Goal: Find specific page/section: Find specific page/section

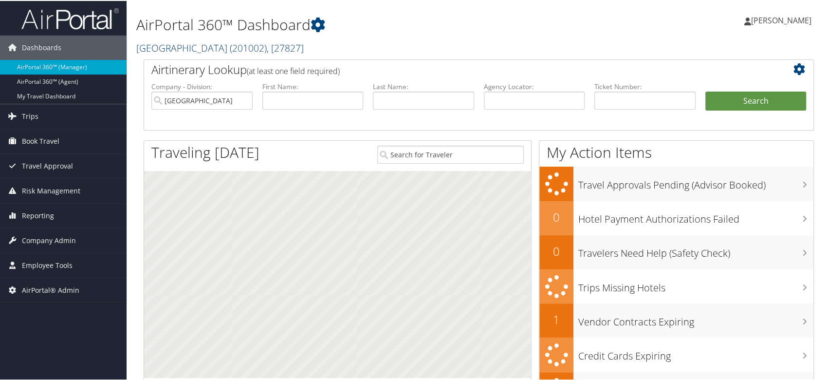
click at [232, 50] on span "( 201002 )" at bounding box center [248, 46] width 37 height 13
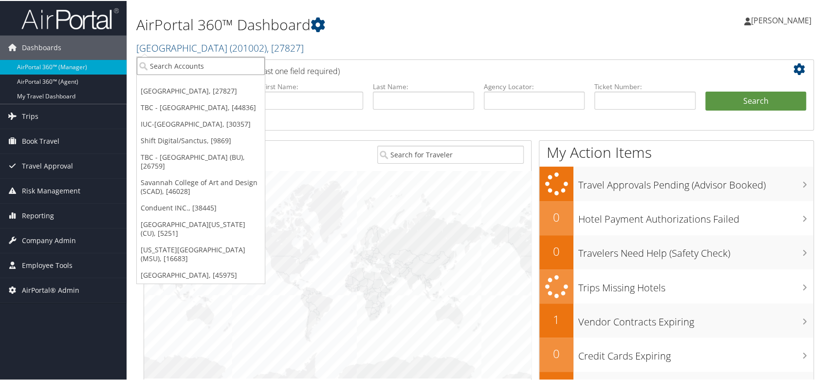
click at [214, 72] on input "search" at bounding box center [201, 65] width 128 height 18
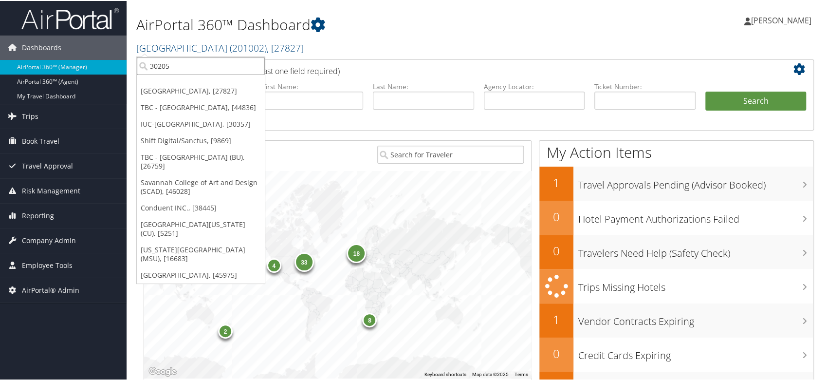
type input "302053"
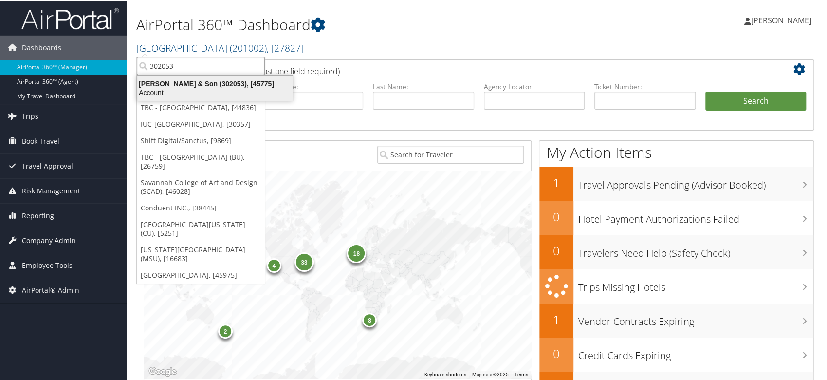
click at [207, 83] on div "CH Guenther & Son (302053), [45775]" at bounding box center [214, 82] width 167 height 9
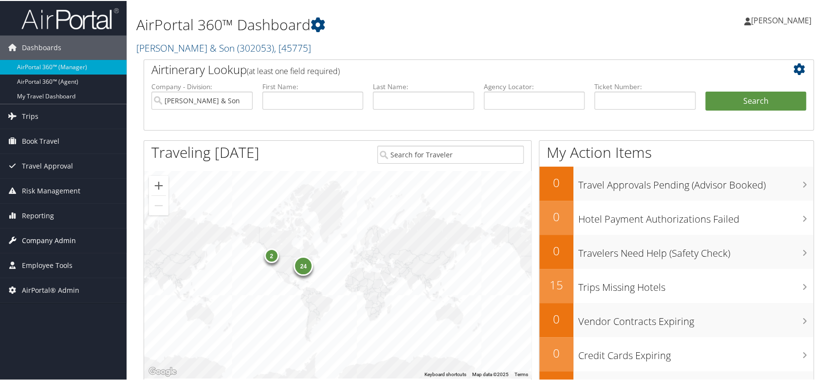
click at [36, 246] on span "Company Admin" at bounding box center [49, 239] width 54 height 24
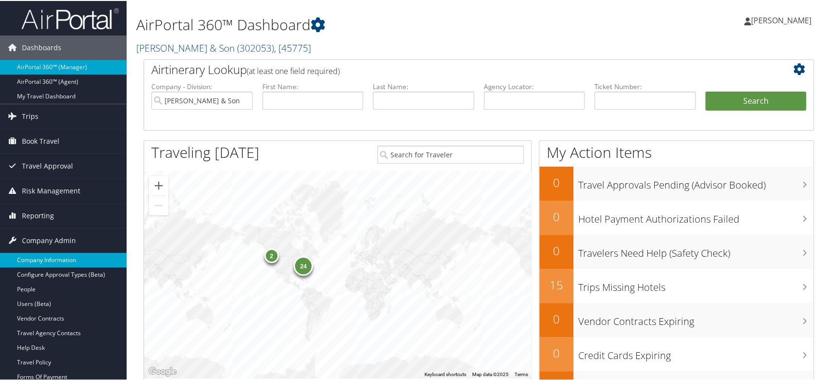
click at [64, 259] on link "Company Information" at bounding box center [63, 259] width 127 height 15
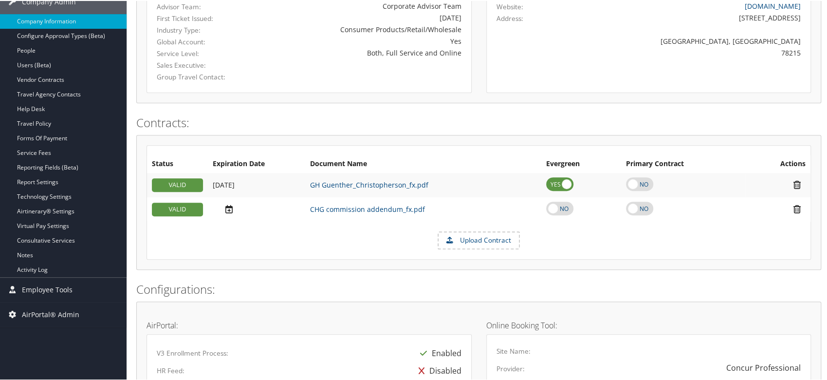
scroll to position [129, 0]
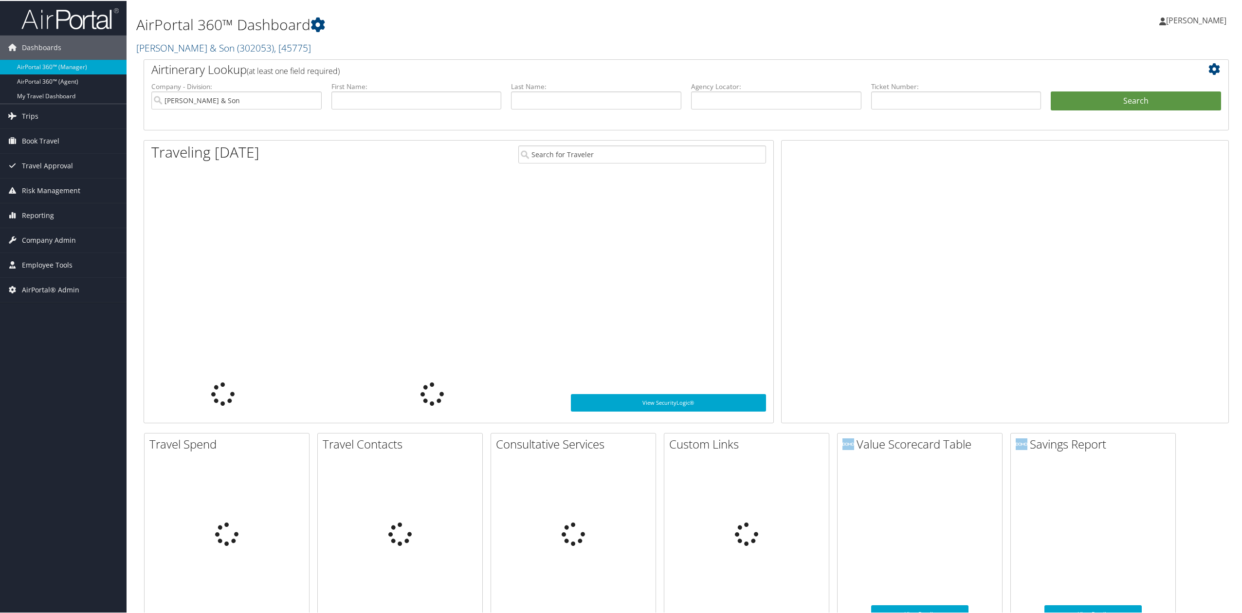
drag, startPoint x: 202, startPoint y: 45, endPoint x: 197, endPoint y: 69, distance: 24.9
click at [203, 45] on link "[PERSON_NAME] & Son ( 302053 ) , [ 45775 ]" at bounding box center [223, 46] width 175 height 13
click at [0, 0] on input "search" at bounding box center [0, 0] width 0 height 0
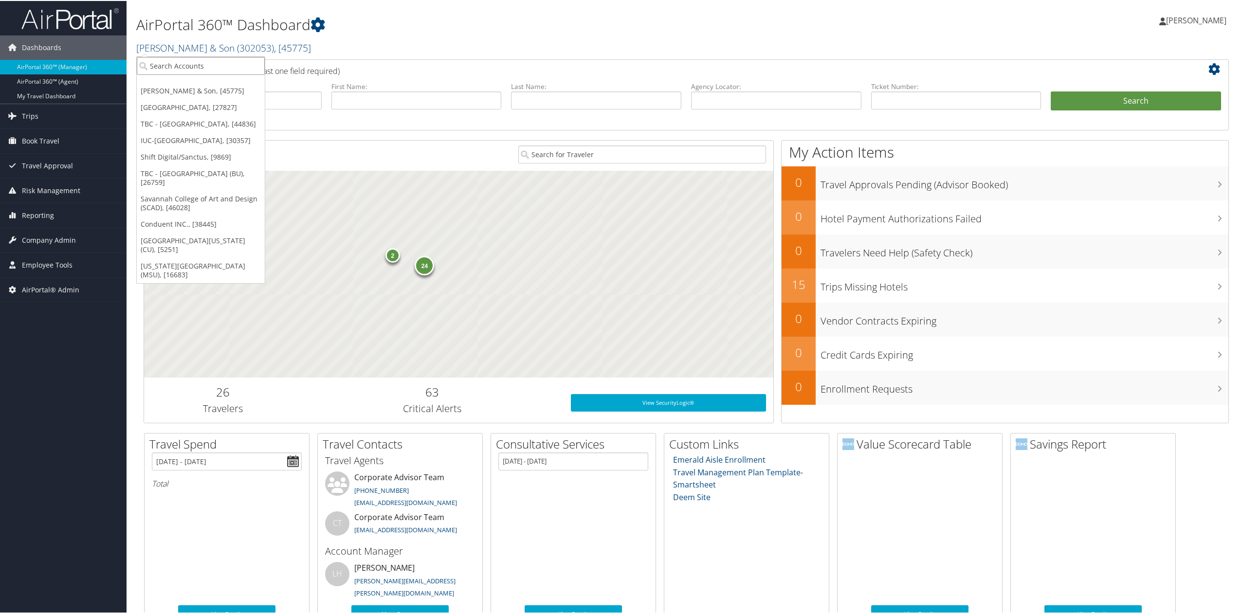
click at [197, 69] on input "search" at bounding box center [201, 65] width 128 height 18
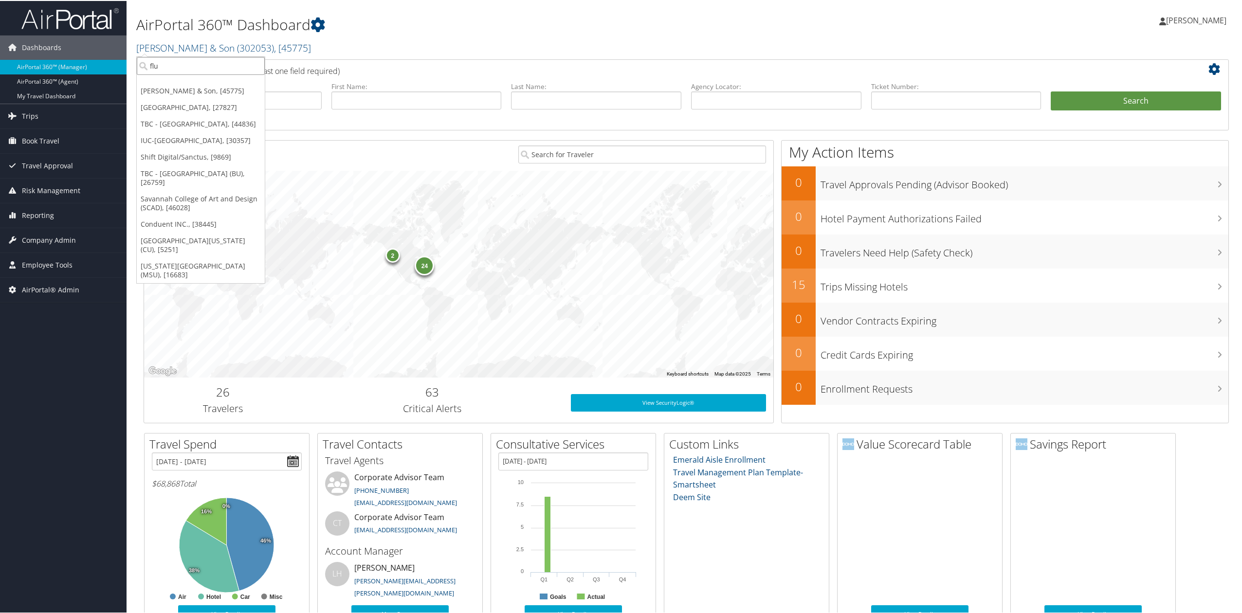
type input "flux"
click at [168, 116] on div "Account" at bounding box center [213, 117] width 165 height 9
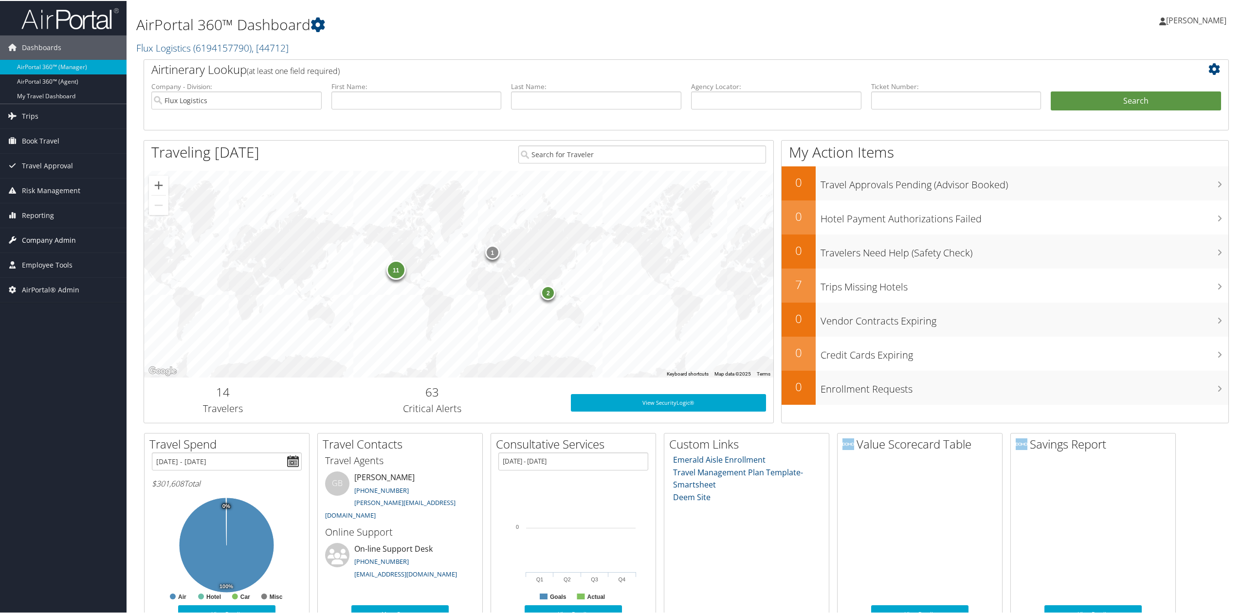
click at [94, 242] on link "Company Admin" at bounding box center [63, 239] width 127 height 24
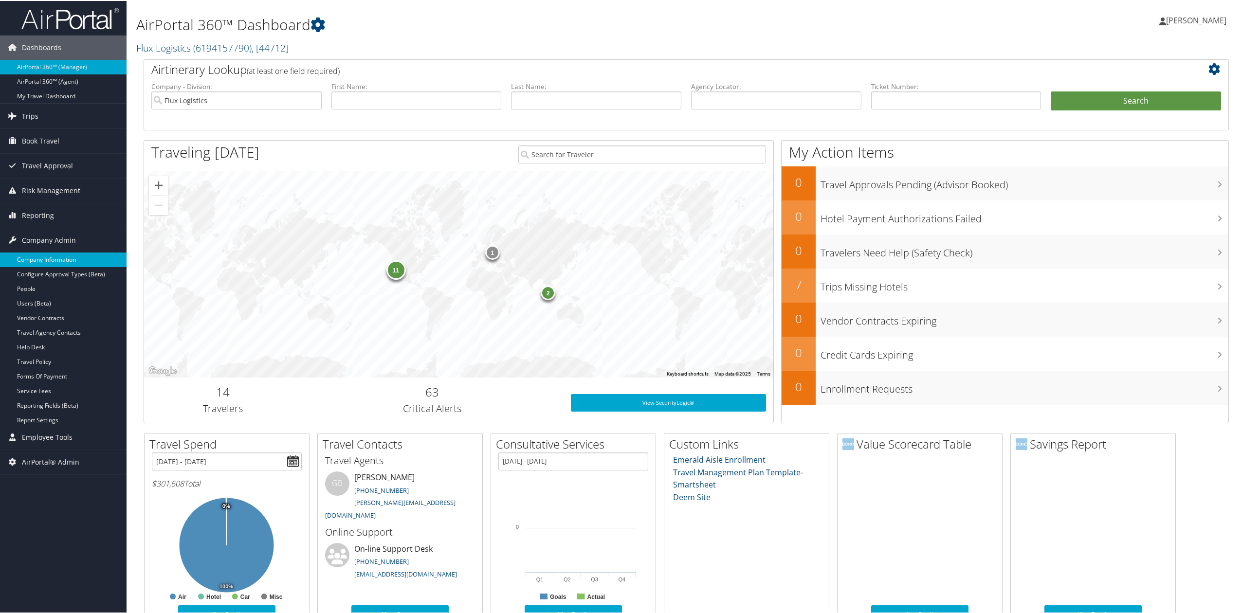
click at [89, 262] on link "Company Information" at bounding box center [63, 259] width 127 height 15
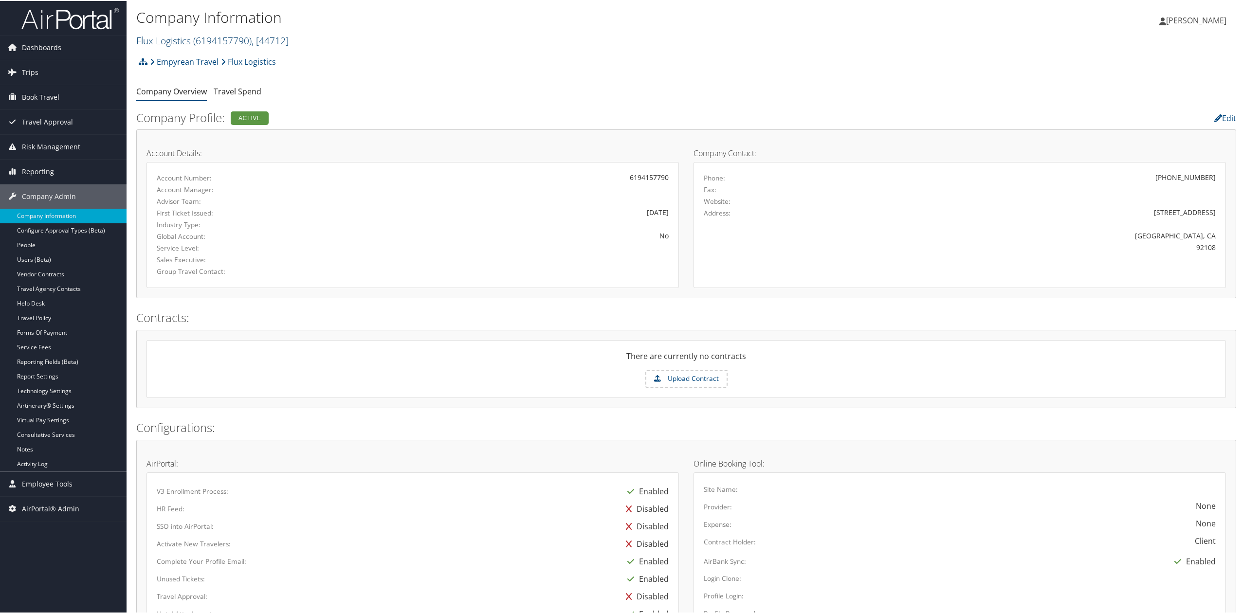
click at [179, 41] on link "Flux Logistics ( 6194157790 ) , [ 44712 ]" at bounding box center [212, 39] width 152 height 13
click at [492, 48] on div "Company Information Flux Logistics ( 6194157790 ) , [ 44712 ] Flux Logistics CH…" at bounding box center [502, 28] width 733 height 46
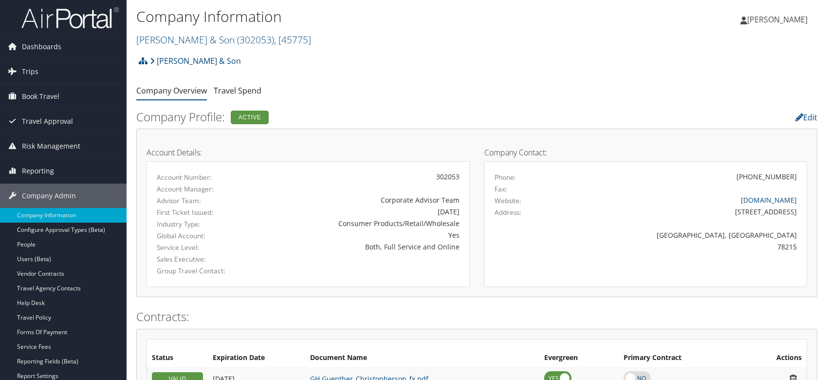
scroll to position [129, 0]
